Goal: Browse casually

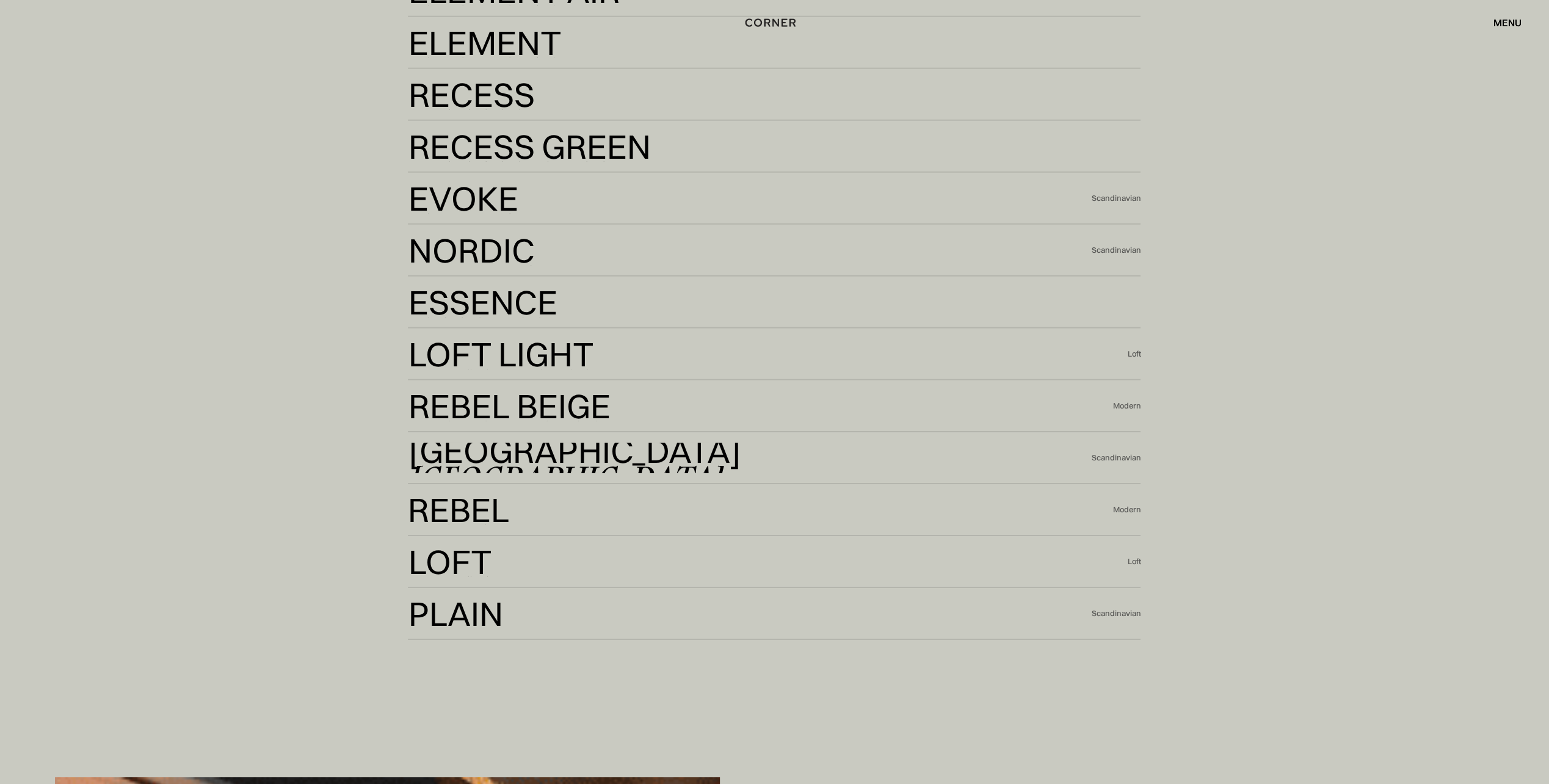
scroll to position [3724, 0]
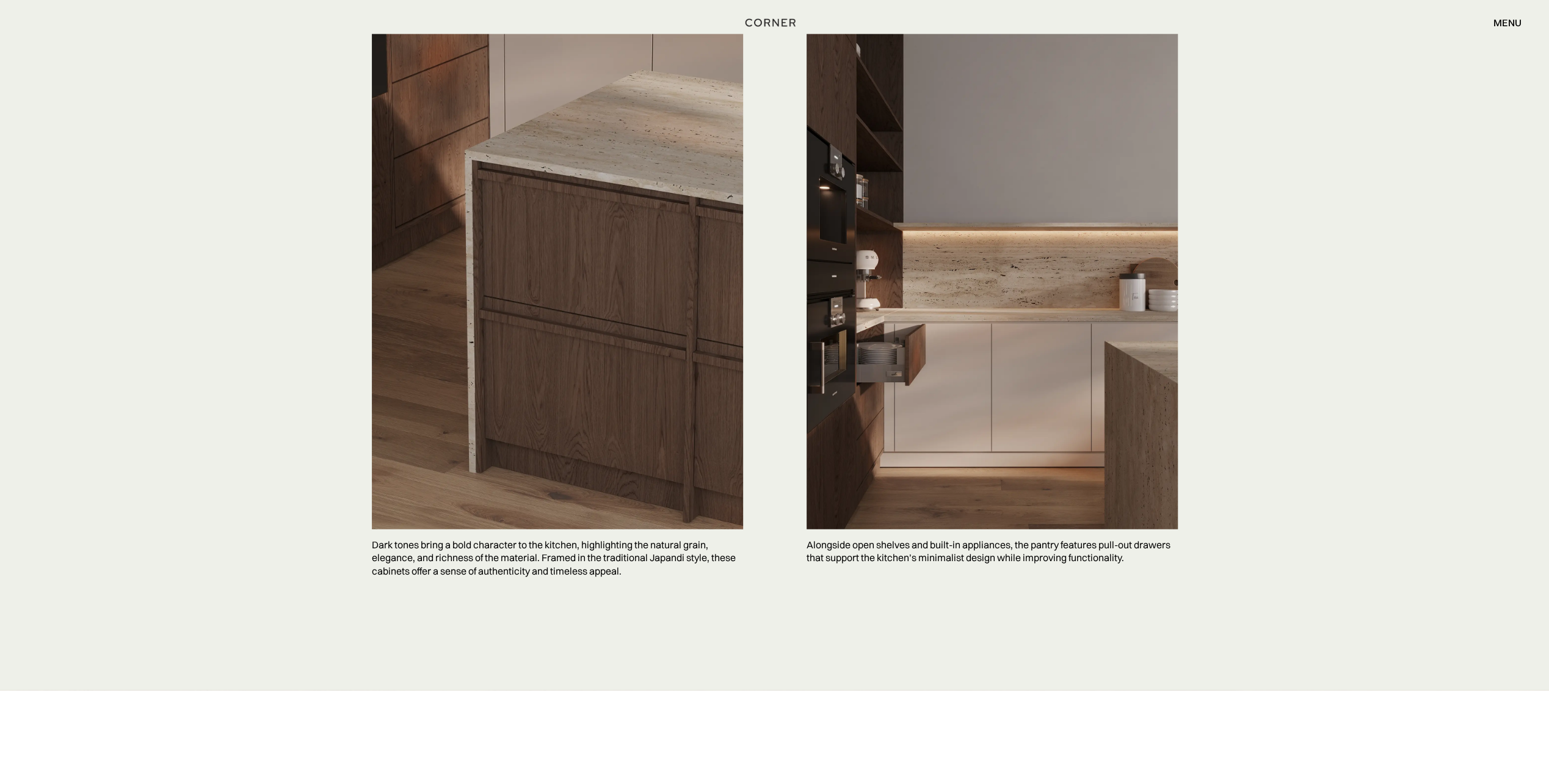
scroll to position [2930, 0]
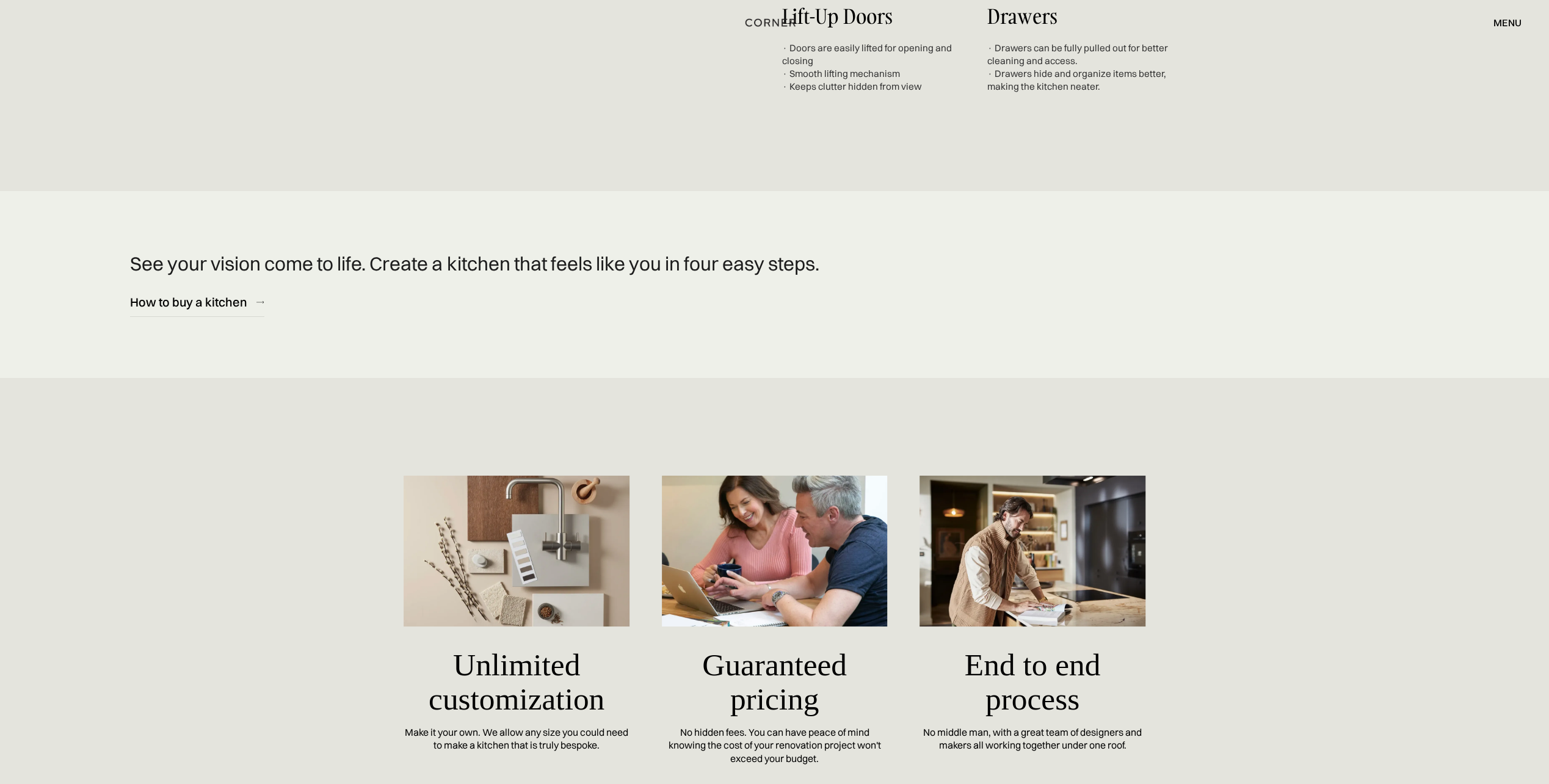
scroll to position [4456, 0]
